Goal: Navigation & Orientation: Find specific page/section

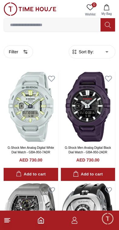
click at [110, 219] on span "Minimize live chat window" at bounding box center [108, 219] width 18 height 18
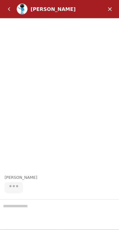
scroll to position [56, 0]
click at [6, 8] on em "Back" at bounding box center [9, 9] width 12 height 12
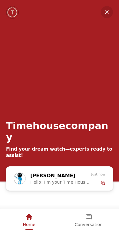
click at [13, 10] on img "Company logo" at bounding box center [13, 12] width 12 height 12
click at [15, 8] on img "Company logo" at bounding box center [13, 12] width 12 height 12
click at [8, 15] on img "Company logo" at bounding box center [13, 12] width 12 height 12
click at [107, 11] on em "Minimize" at bounding box center [107, 12] width 12 height 12
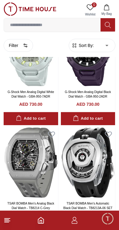
click at [75, 219] on icon "button" at bounding box center [74, 219] width 7 height 7
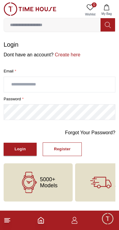
click at [108, 7] on icon "button" at bounding box center [107, 7] width 6 height 6
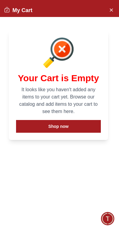
click at [115, 8] on button "Close Account" at bounding box center [111, 10] width 10 height 10
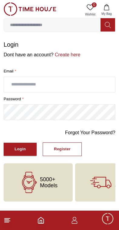
click at [16, 224] on footer at bounding box center [59, 219] width 119 height 19
click at [6, 217] on icon at bounding box center [7, 219] width 7 height 7
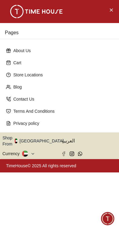
click at [66, 139] on icon "button" at bounding box center [67, 141] width 2 height 5
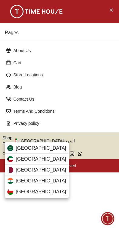
click at [48, 156] on div "[GEOGRAPHIC_DATA]" at bounding box center [37, 158] width 64 height 11
